Goal: Task Accomplishment & Management: Use online tool/utility

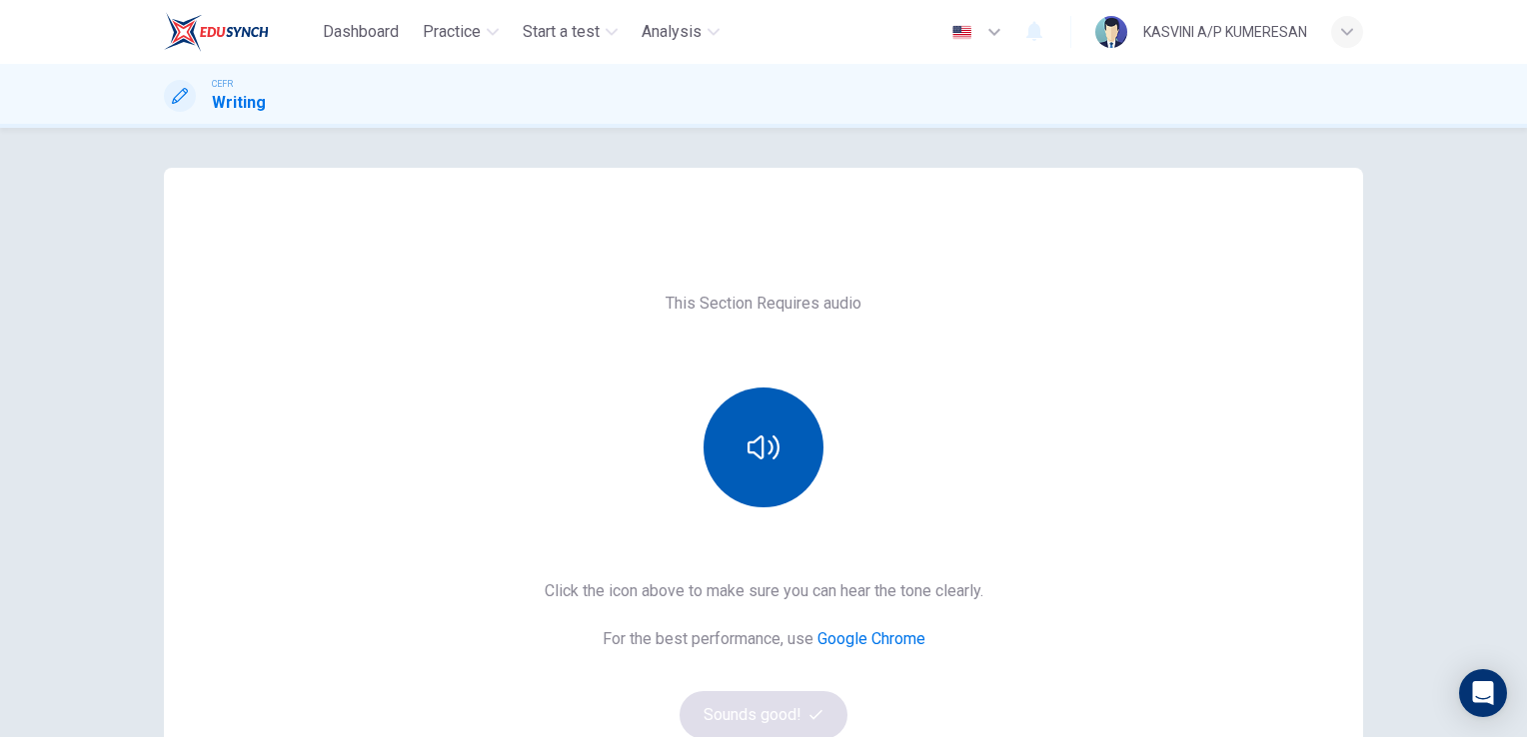
click at [778, 425] on button "button" at bounding box center [763, 448] width 120 height 120
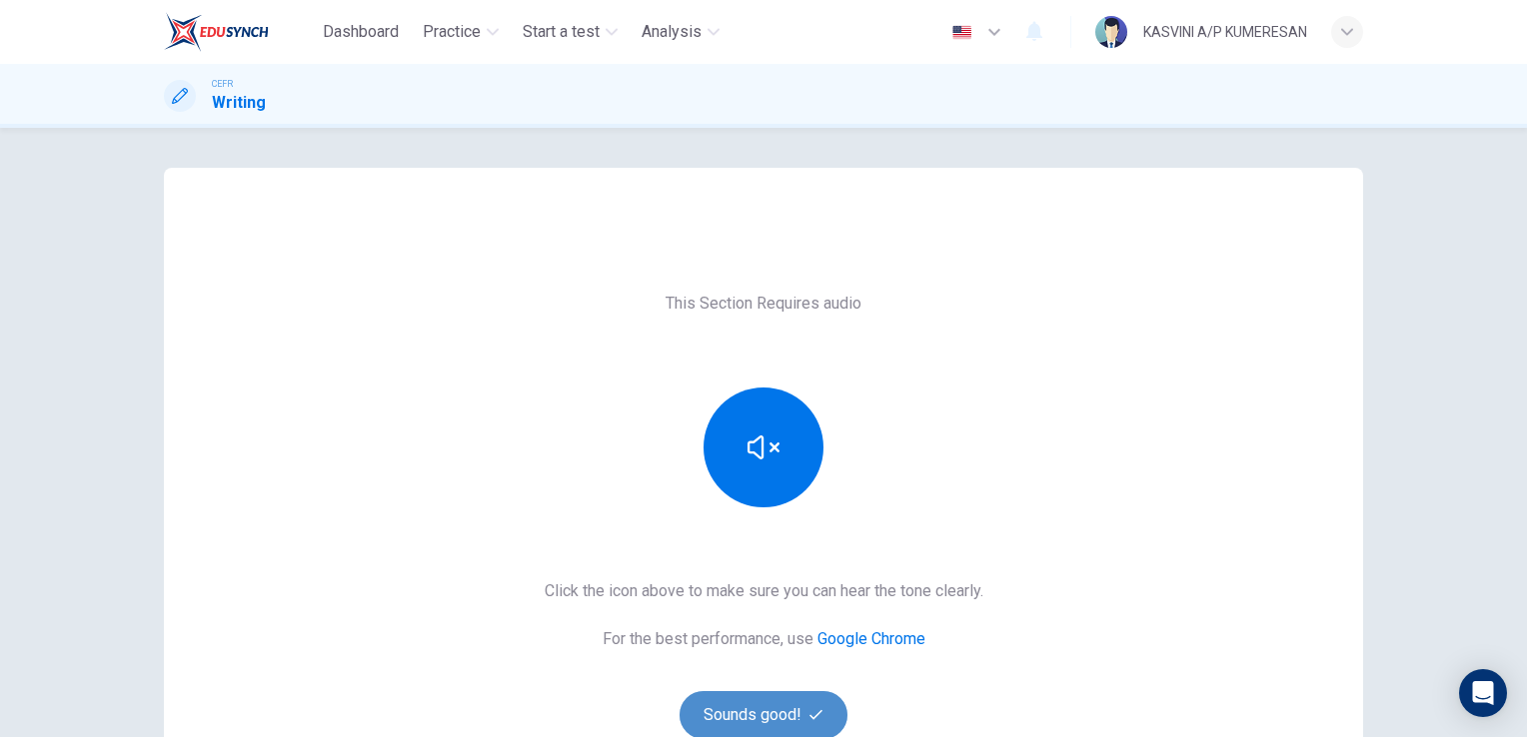
click at [767, 713] on button "Sounds good!" at bounding box center [763, 715] width 168 height 48
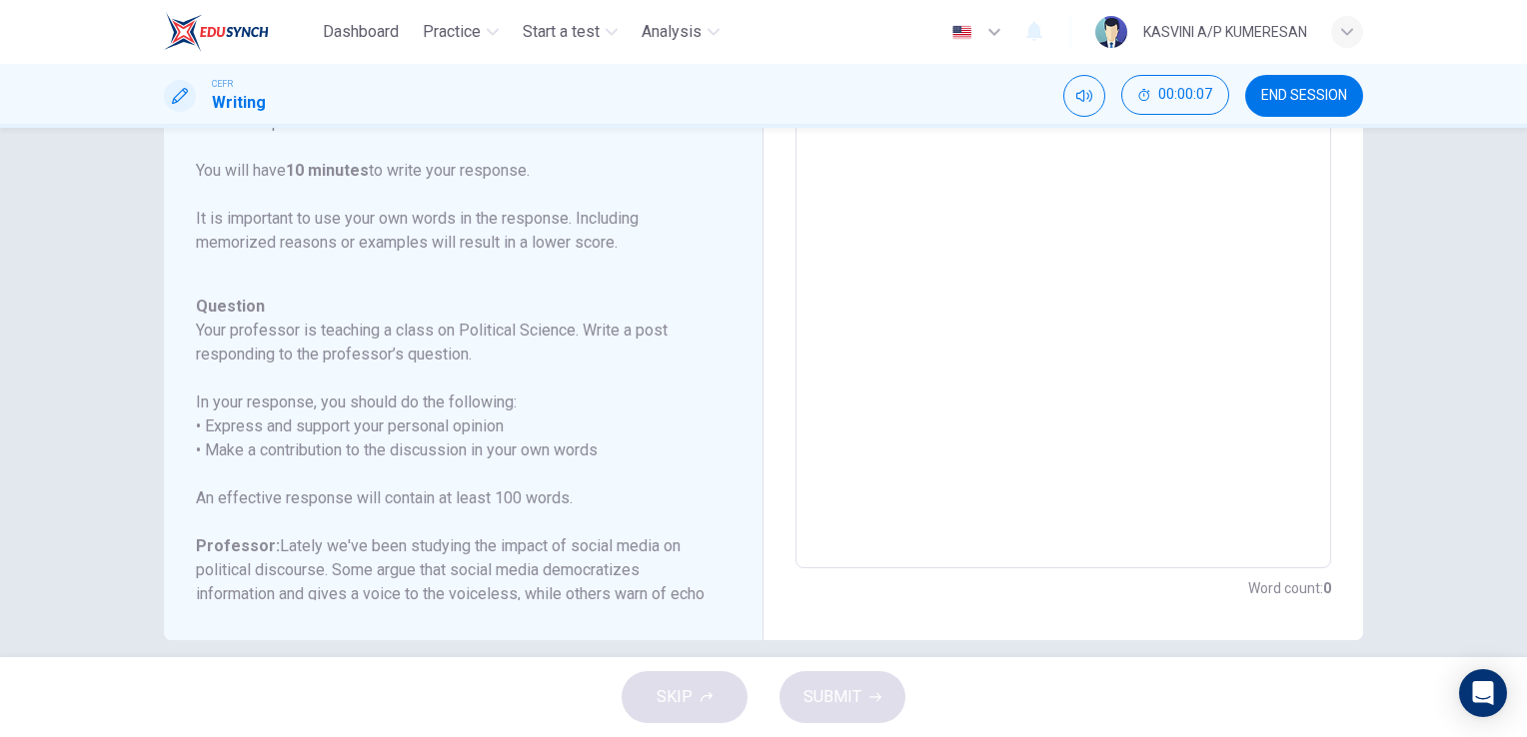
scroll to position [360, 0]
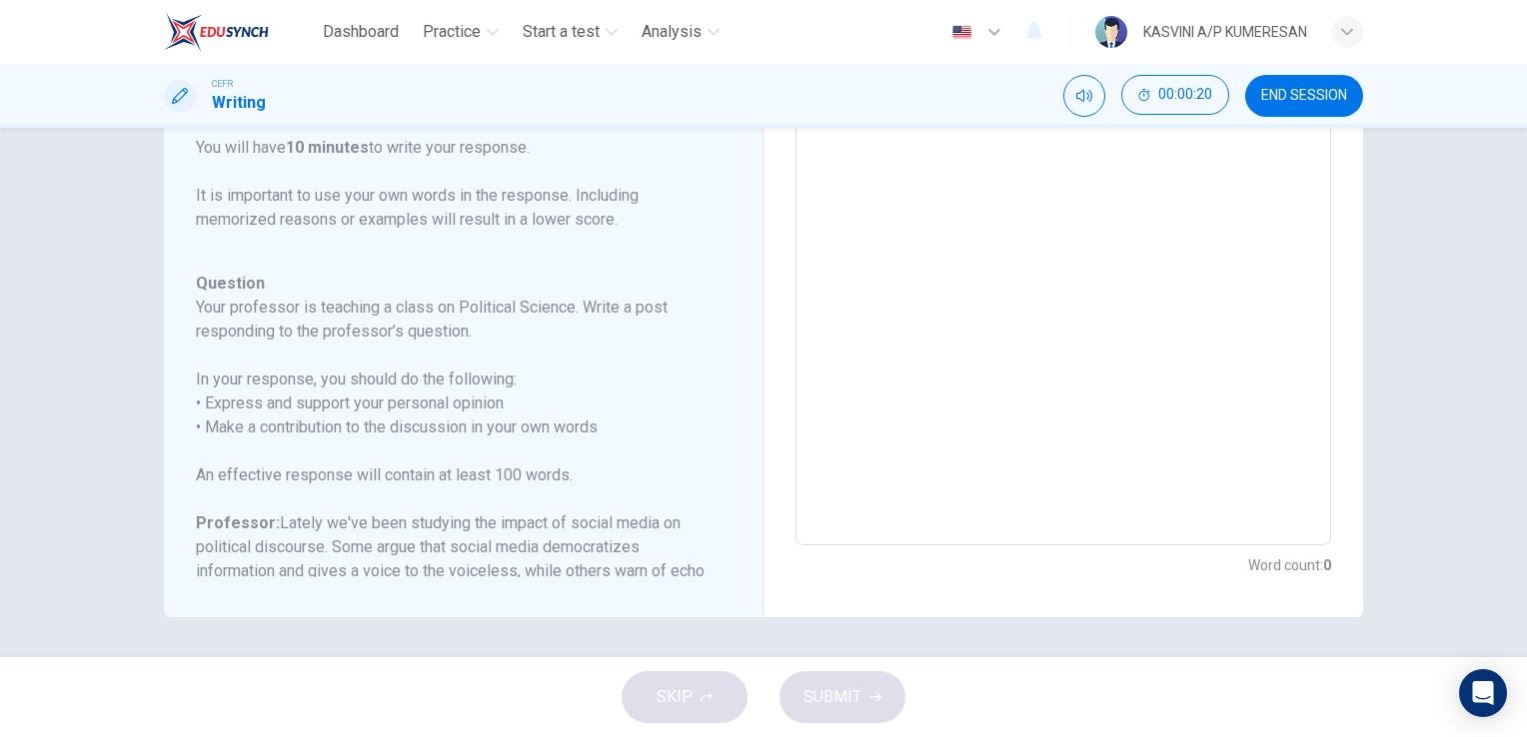
click at [687, 671] on div "SKIP SUBMIT" at bounding box center [763, 697] width 1527 height 80
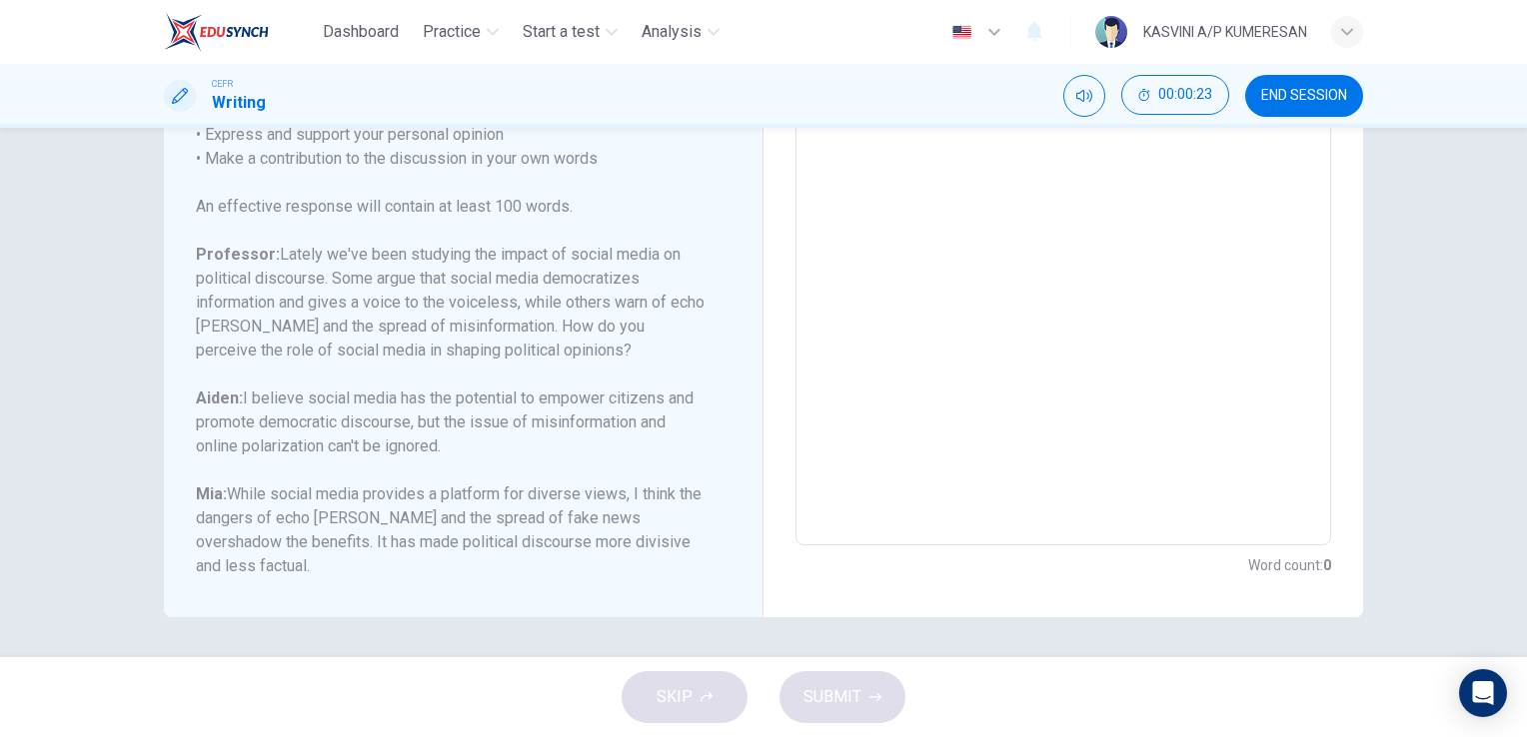
click at [250, 110] on h1 "Writing" at bounding box center [239, 103] width 54 height 24
click at [1282, 102] on span "END SESSION" at bounding box center [1304, 96] width 86 height 16
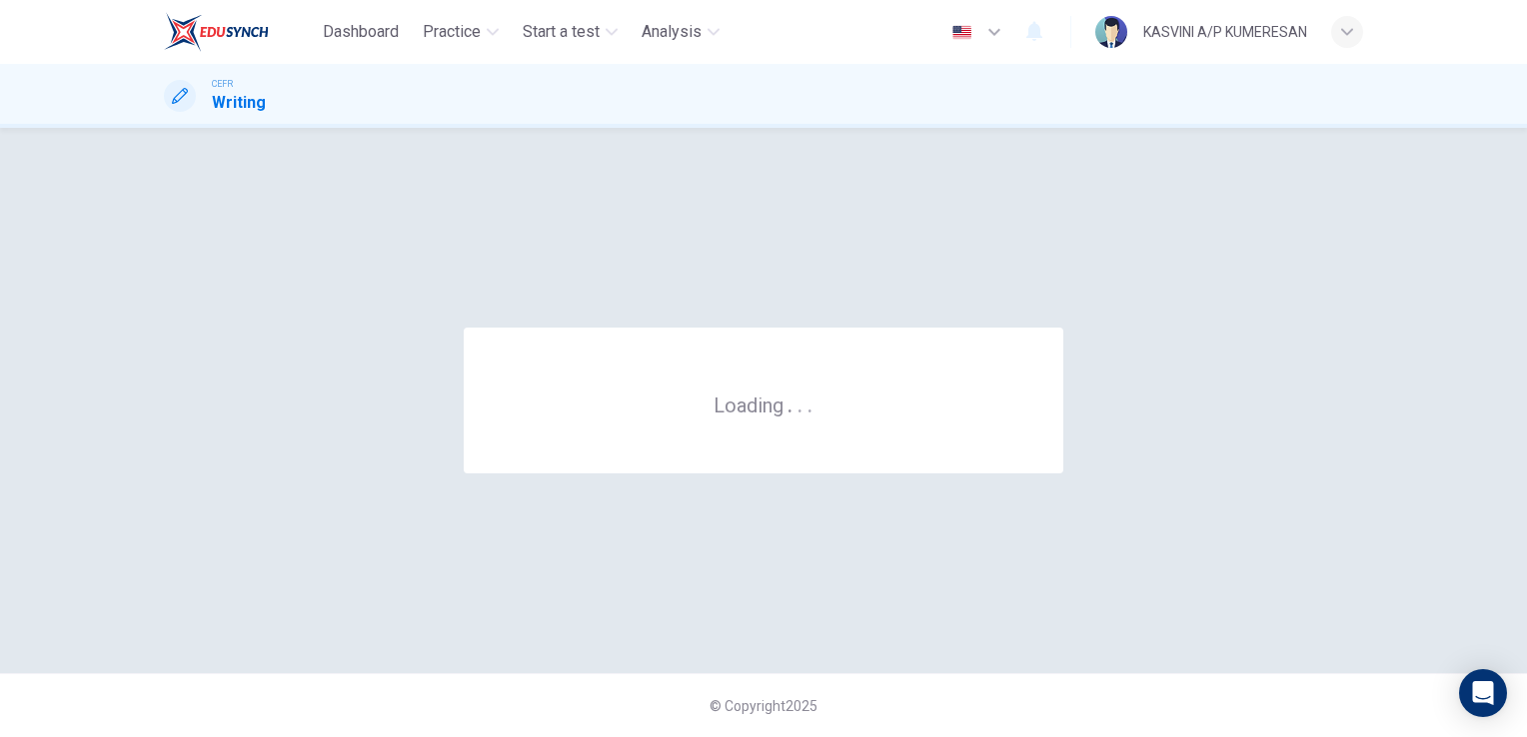
scroll to position [0, 0]
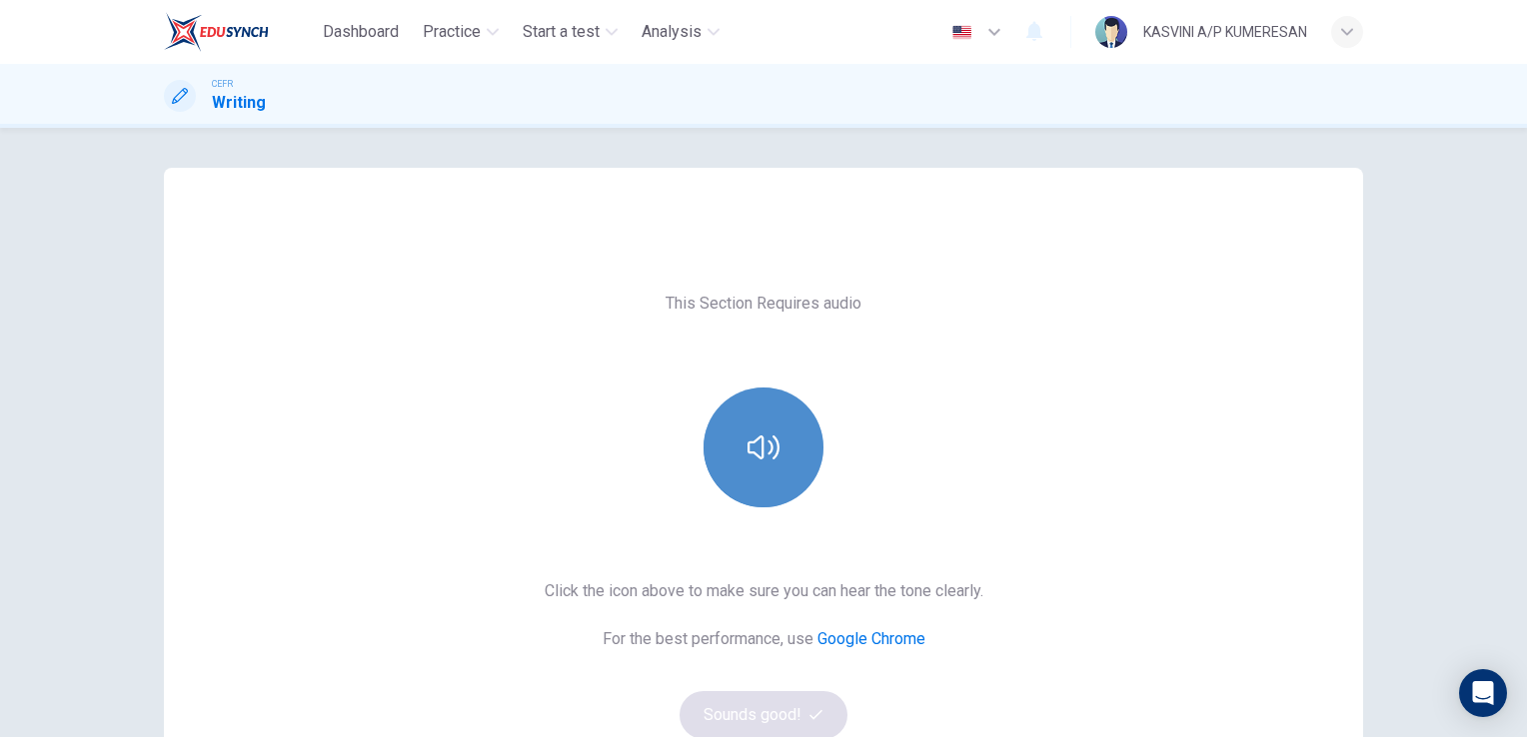
click at [759, 414] on button "button" at bounding box center [763, 448] width 120 height 120
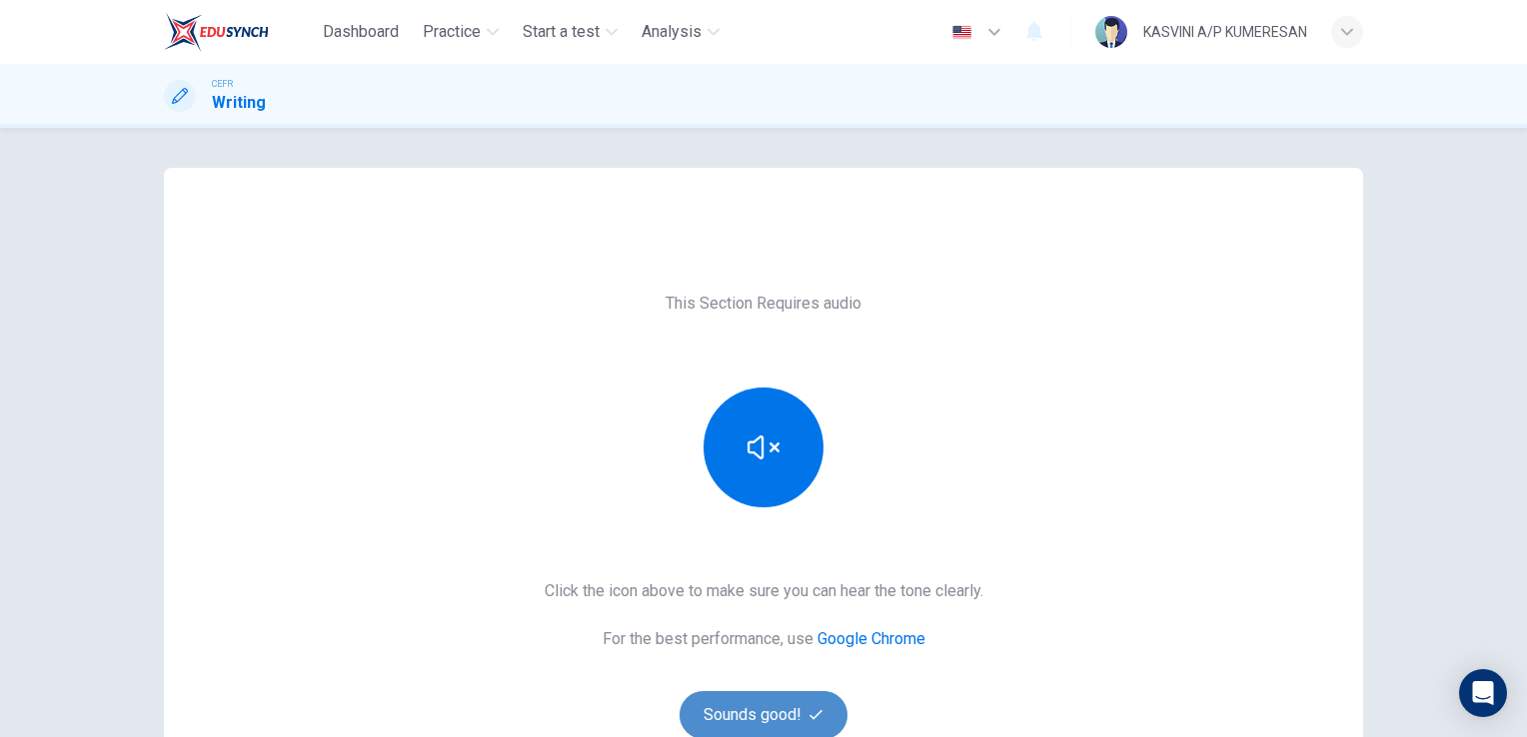
click at [769, 705] on button "Sounds good!" at bounding box center [763, 715] width 168 height 48
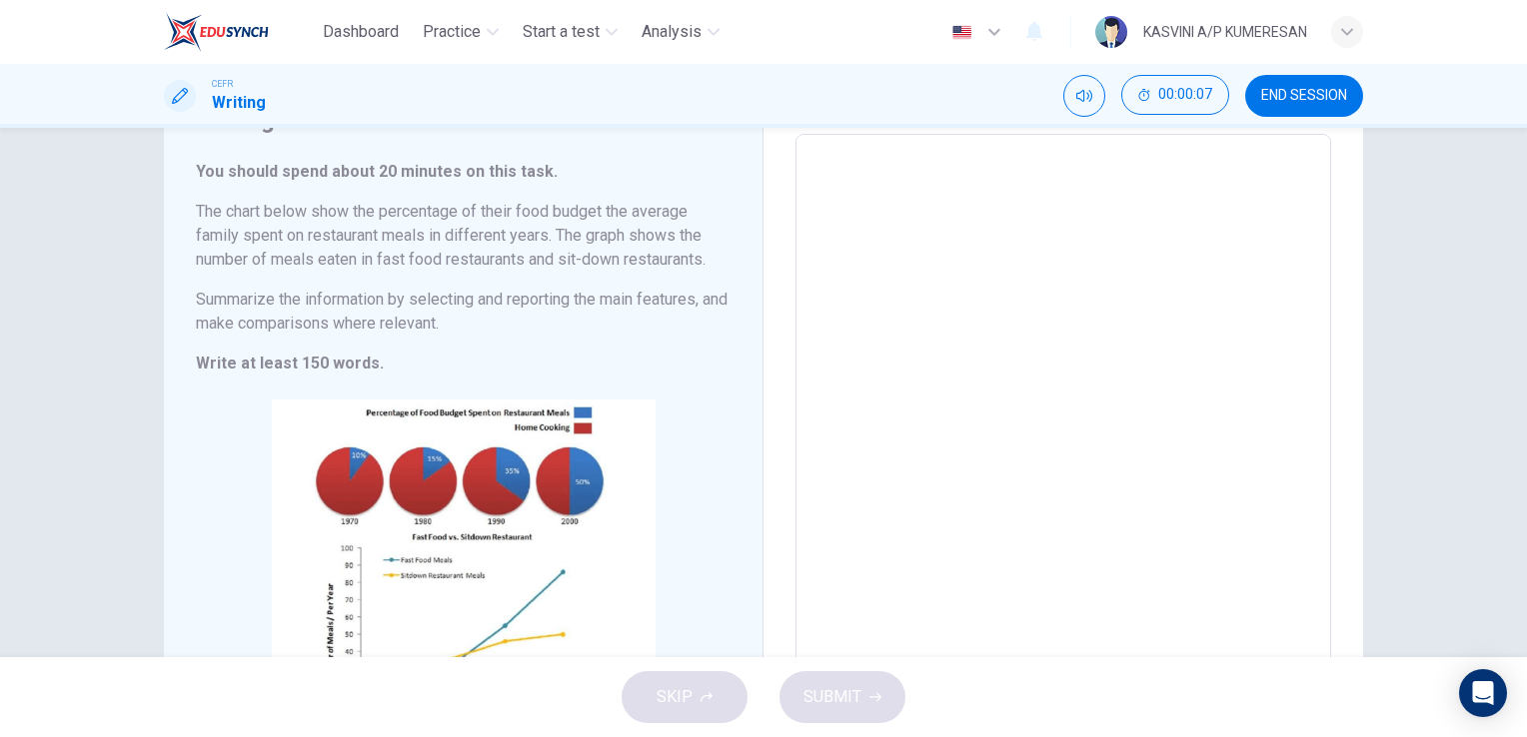
scroll to position [196, 0]
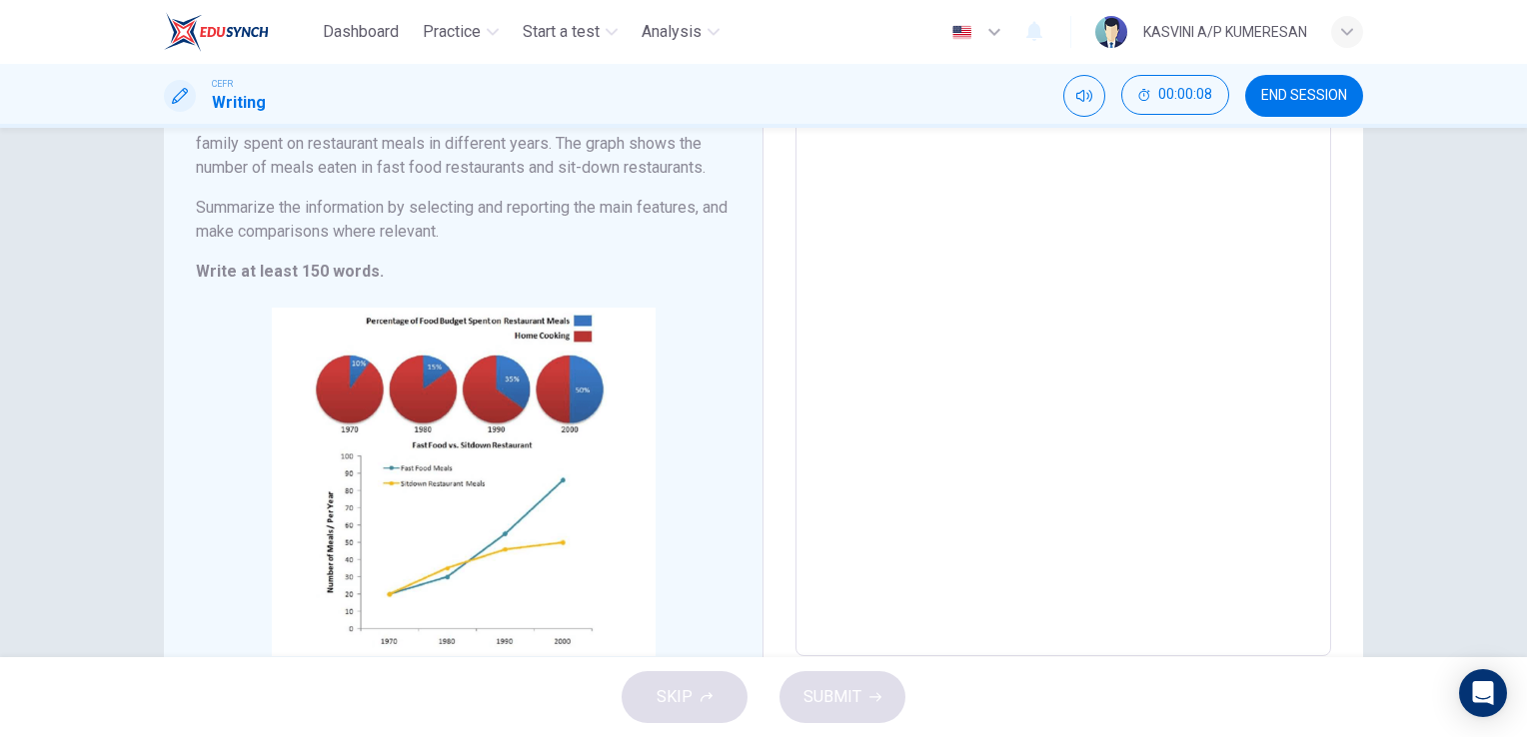
click at [1078, 411] on textarea at bounding box center [1063, 350] width 508 height 582
click at [702, 709] on div "SKIP SUBMIT" at bounding box center [763, 697] width 1527 height 80
click at [1302, 95] on span "END SESSION" at bounding box center [1304, 96] width 86 height 16
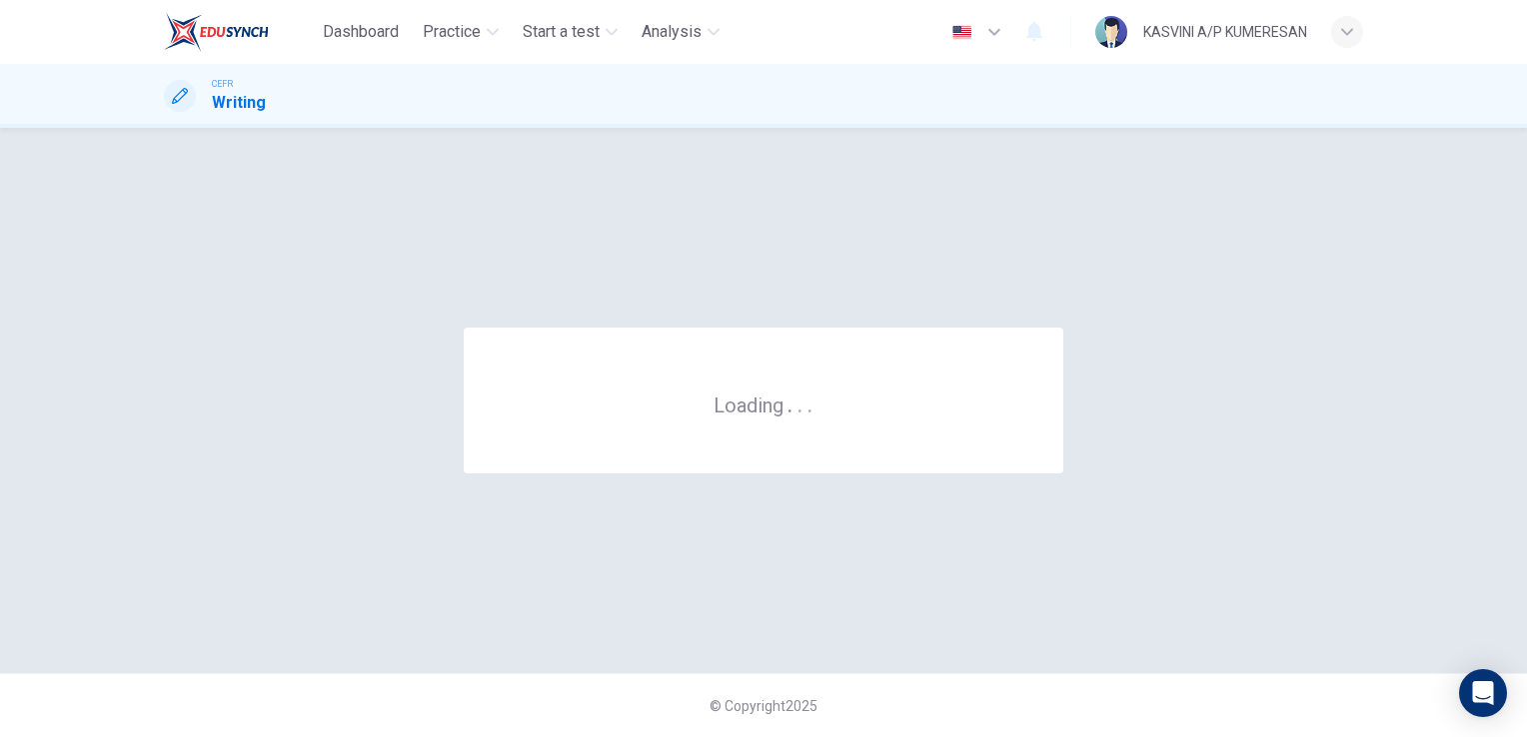
scroll to position [0, 0]
